Goal: Use online tool/utility: Utilize a website feature to perform a specific function

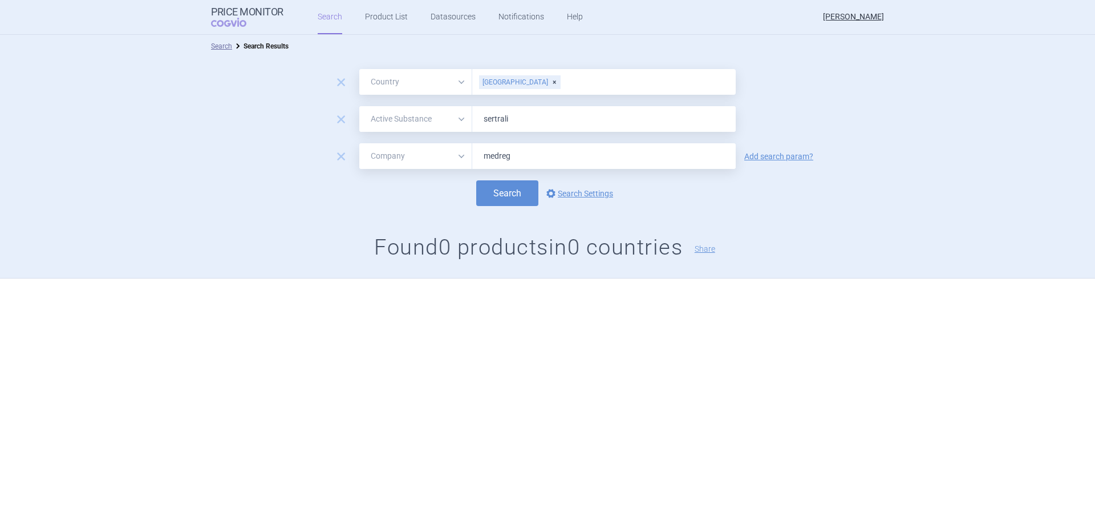
select select "country"
select select "activeSubstance"
select select "mah"
drag, startPoint x: 529, startPoint y: 152, endPoint x: 467, endPoint y: 157, distance: 63.0
click at [467, 157] on div "All Brand Name ATC Company Active Substance Country Newer than medreg" at bounding box center [547, 156] width 376 height 26
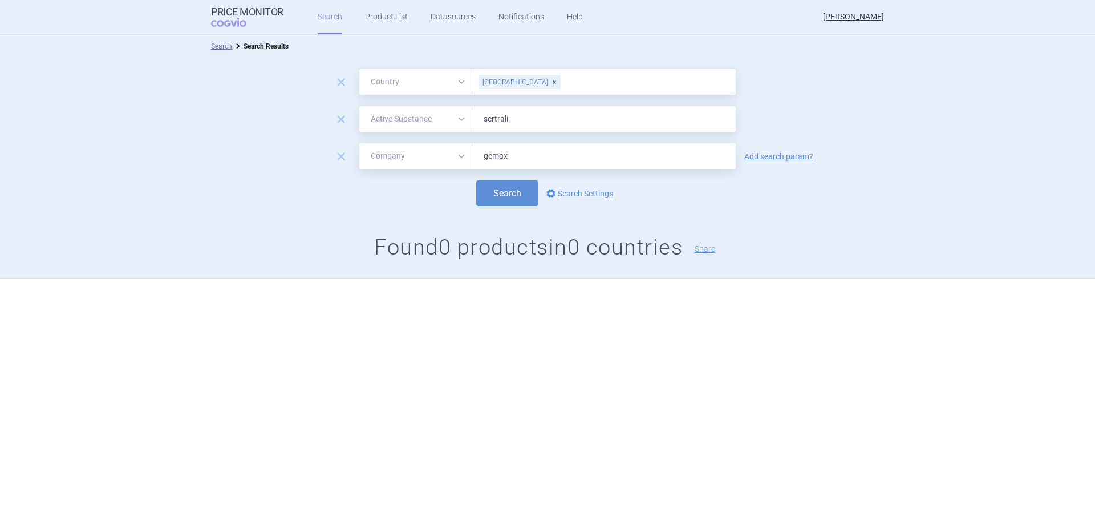
type input "gemax"
click at [476, 180] on button "Search" at bounding box center [507, 193] width 62 height 26
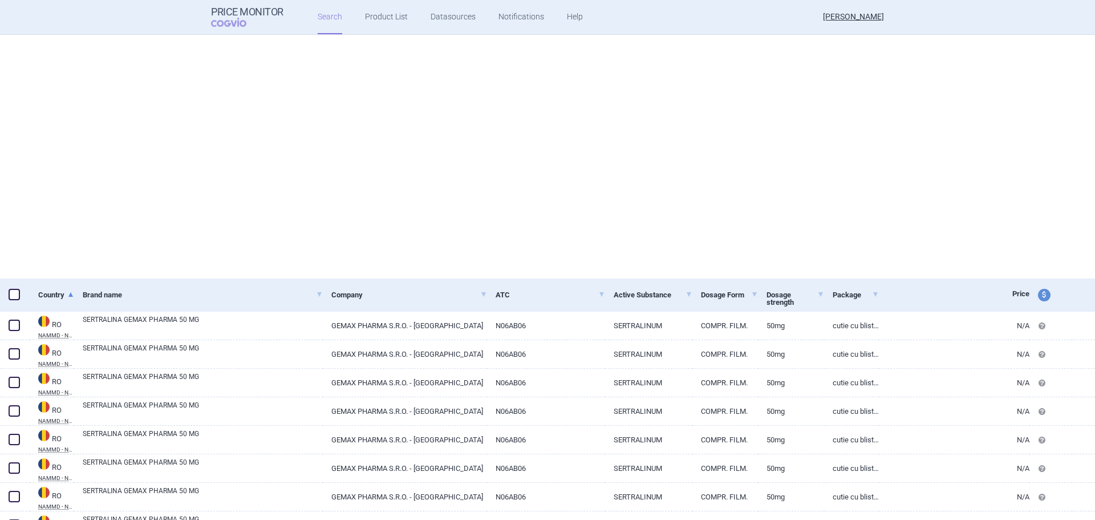
select select "country"
select select "activeSubstance"
select select "mah"
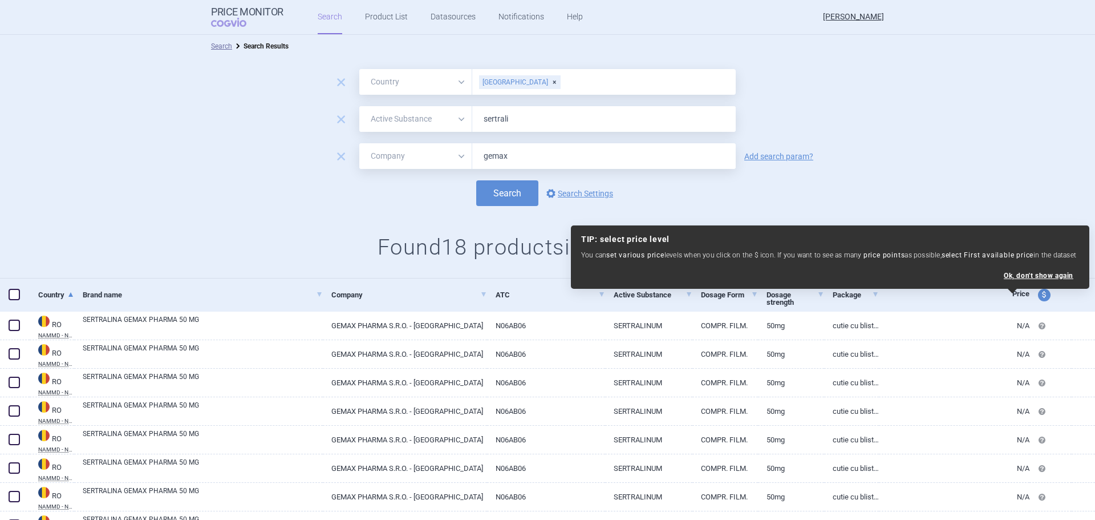
click at [960, 153] on div "remove All Brand Name ATC Company Active Substance Country Newer than gemax Add…" at bounding box center [547, 156] width 1095 height 26
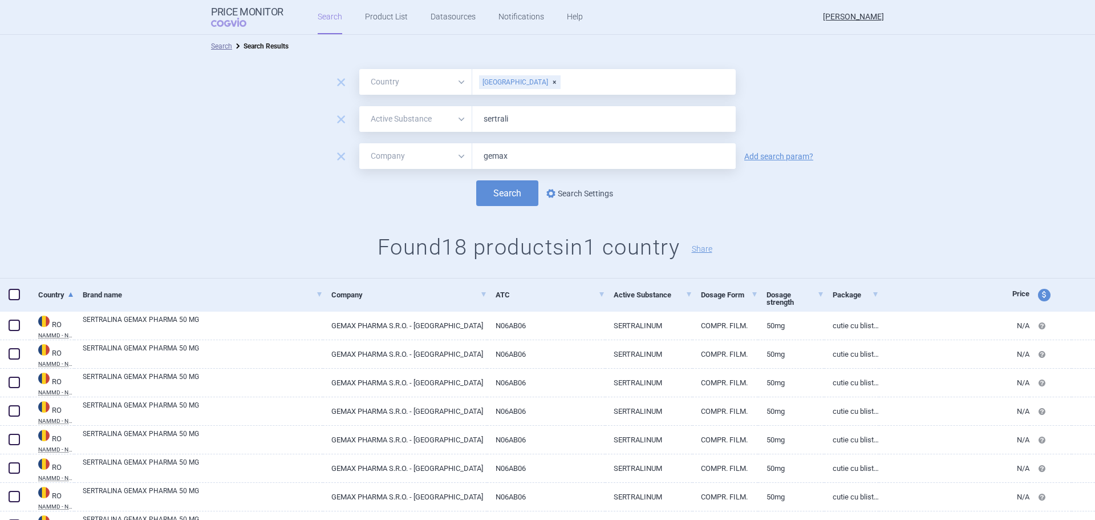
click at [587, 192] on link "options Search Settings" at bounding box center [578, 194] width 69 height 14
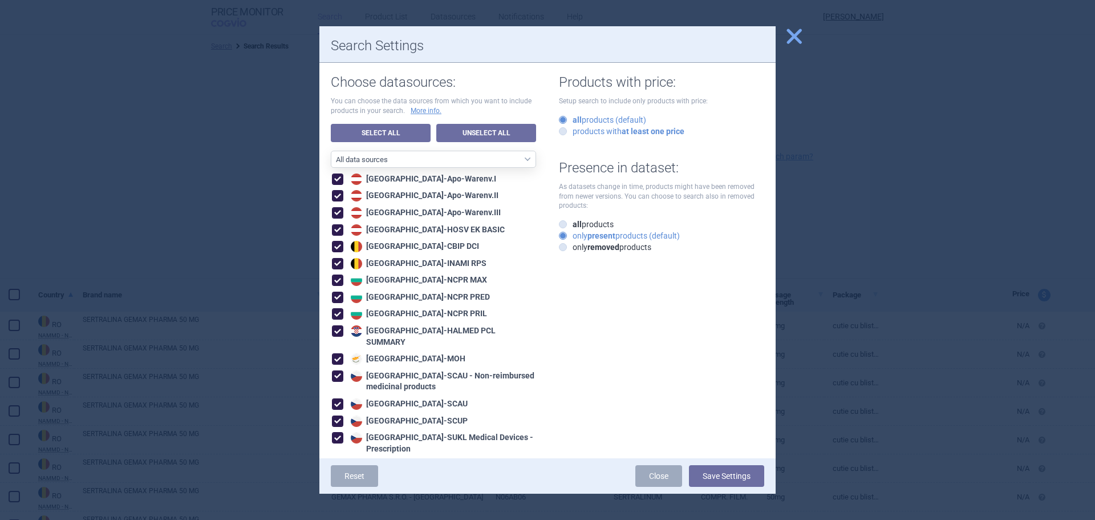
click at [635, 131] on strong "at least one price" at bounding box center [653, 131] width 63 height 9
click at [571, 131] on input "products with at least one price" at bounding box center [565, 131] width 11 height 11
radio input "true"
click at [714, 471] on button "Save Settings" at bounding box center [726, 476] width 75 height 22
